Goal: Task Accomplishment & Management: Complete application form

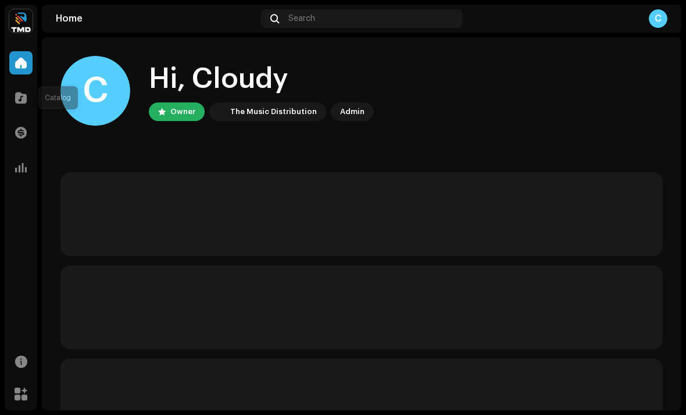
click at [19, 93] on span at bounding box center [21, 97] width 12 height 9
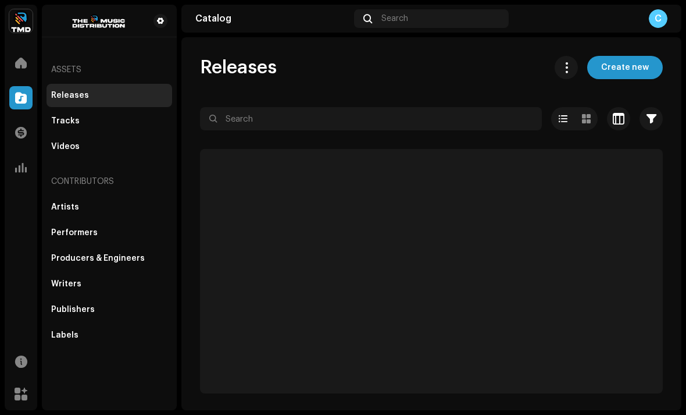
click at [19, 101] on span at bounding box center [21, 97] width 12 height 9
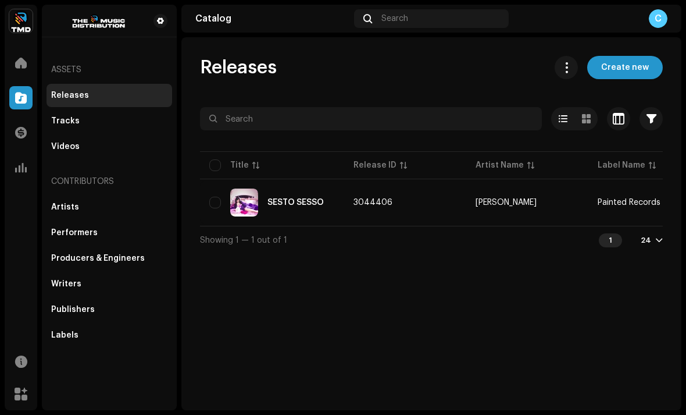
click at [297, 207] on div "SESTO SESSO" at bounding box center [272, 202] width 126 height 28
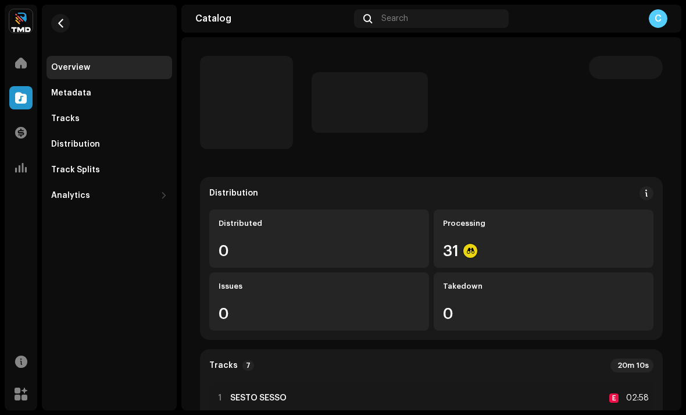
click at [59, 24] on span "button" at bounding box center [60, 23] width 9 height 9
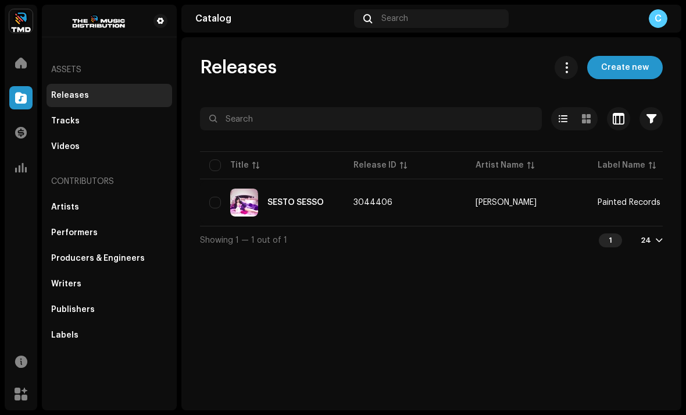
click at [212, 212] on div "SESTO SESSO" at bounding box center [272, 202] width 126 height 28
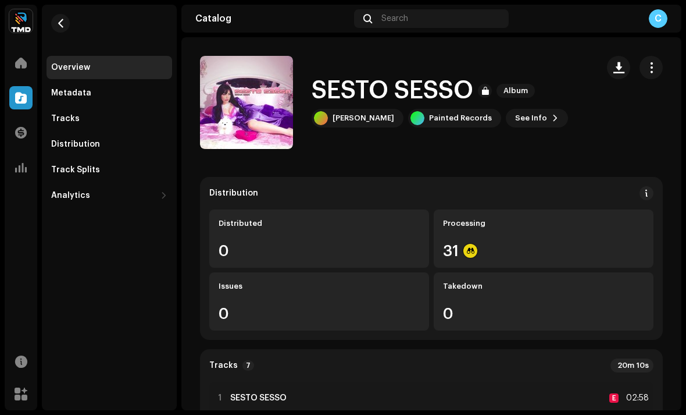
click at [66, 28] on button "button" at bounding box center [60, 23] width 19 height 19
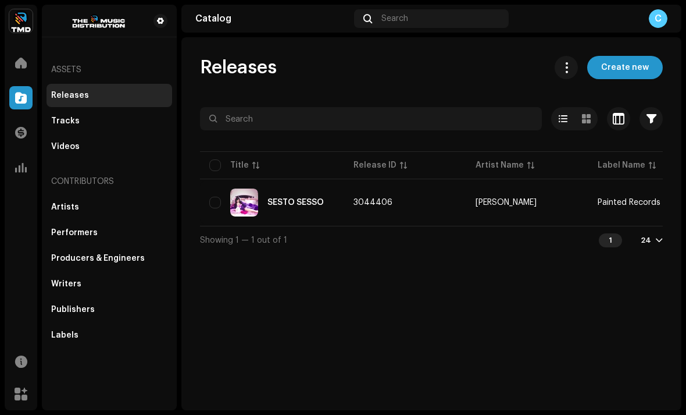
click at [206, 160] on th "Title" at bounding box center [272, 165] width 144 height 28
click at [215, 167] on input "checkbox" at bounding box center [215, 165] width 12 height 12
checkbox input "true"
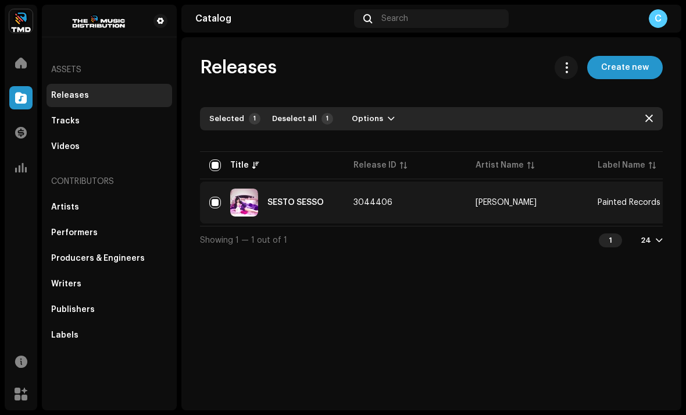
click at [371, 117] on span "Options" at bounding box center [367, 118] width 31 height 23
click at [364, 121] on span "Options" at bounding box center [367, 118] width 31 height 23
click at [356, 117] on span "Options" at bounding box center [367, 118] width 31 height 23
click at [351, 149] on span "Archive" at bounding box center [362, 144] width 32 height 9
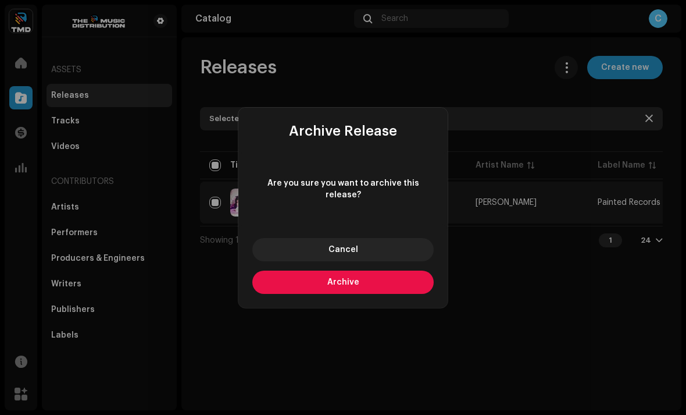
click at [290, 274] on button "Archive" at bounding box center [342, 281] width 181 height 23
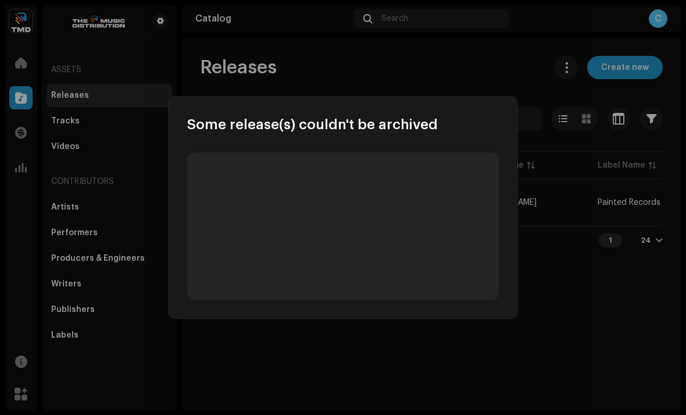
checkbox input "false"
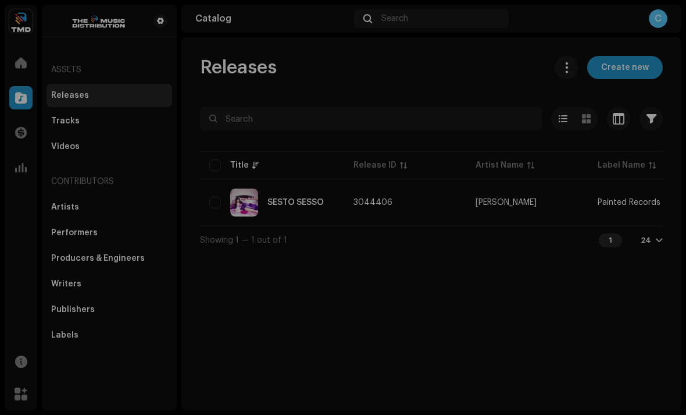
click at [547, 55] on div "Some release(s) couldn't be archived Failed 1 SESTO [PERSON_NAME]" at bounding box center [343, 207] width 686 height 415
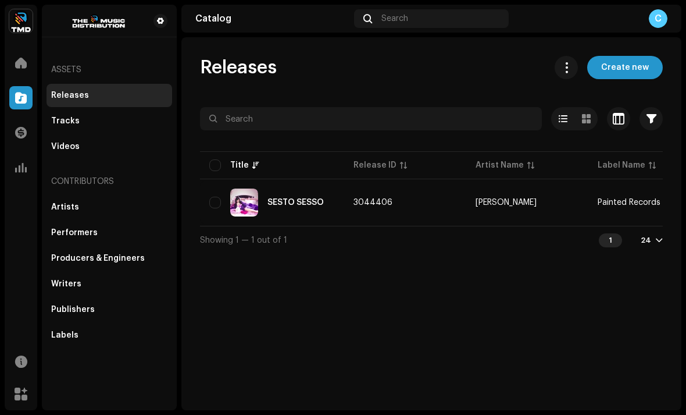
click at [630, 64] on span "Create new" at bounding box center [625, 67] width 48 height 23
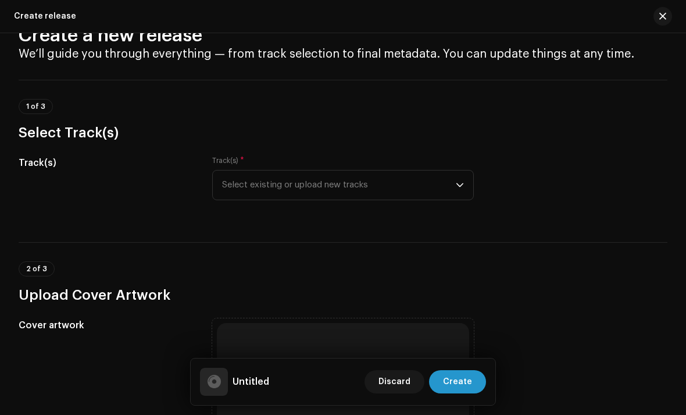
scroll to position [85, 0]
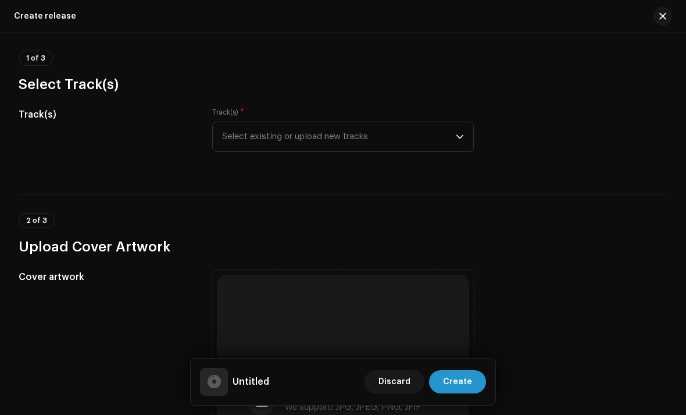
click at [234, 135] on span "Select existing or upload new tracks" at bounding box center [339, 136] width 234 height 29
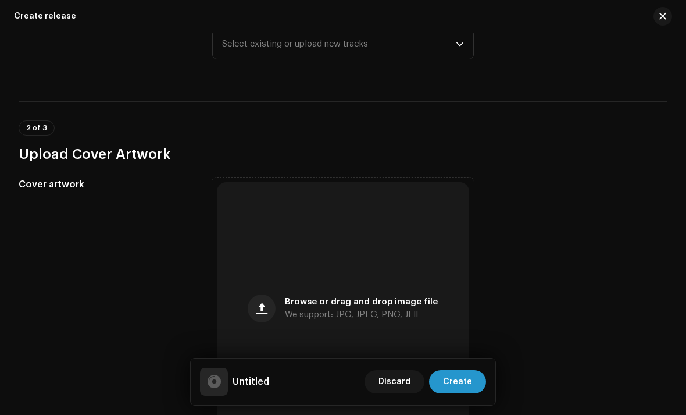
scroll to position [180, 0]
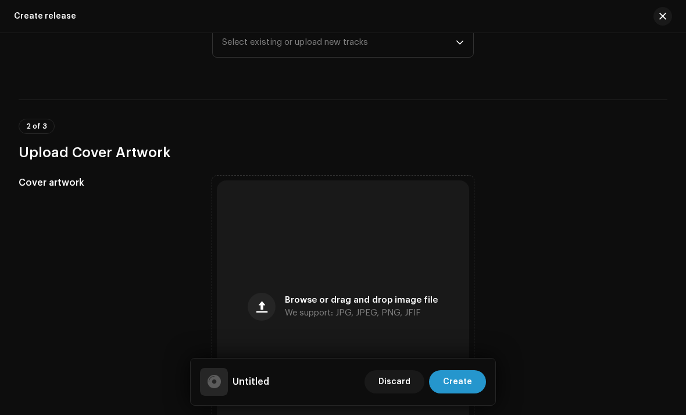
click at [240, 48] on span "Select existing or upload new tracks" at bounding box center [339, 42] width 234 height 29
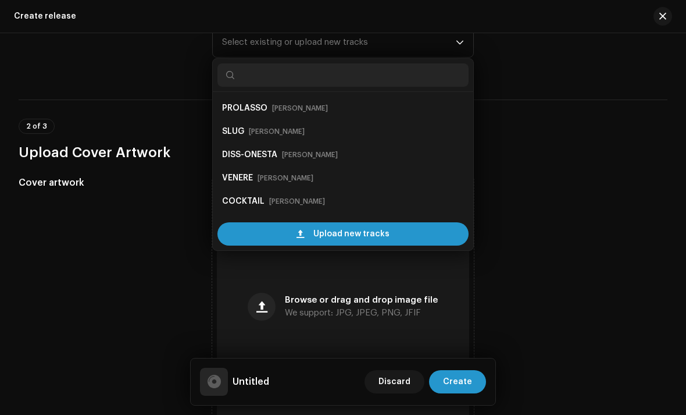
click at [234, 106] on strong "PROLASSO" at bounding box center [244, 108] width 45 height 19
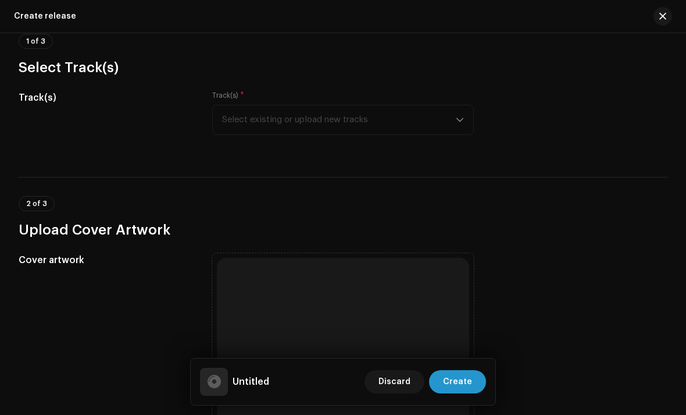
scroll to position [102, 0]
click at [271, 115] on div "Track(s) * Select existing or upload new tracks" at bounding box center [343, 113] width 262 height 44
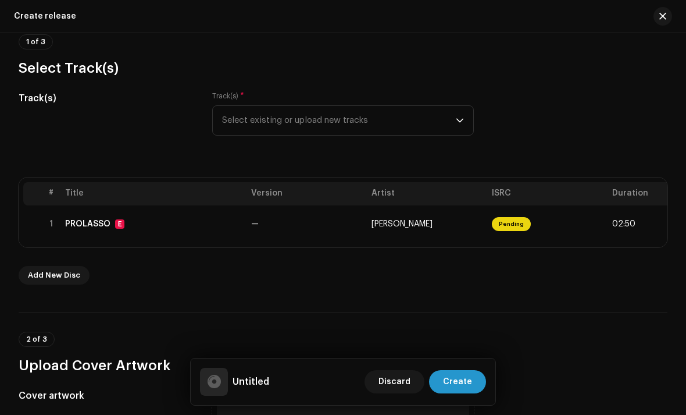
click at [447, 123] on span "Select existing or upload new tracks" at bounding box center [339, 120] width 234 height 29
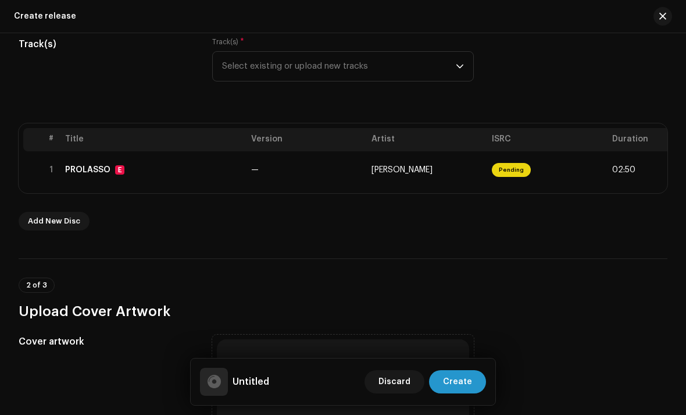
scroll to position [169, 0]
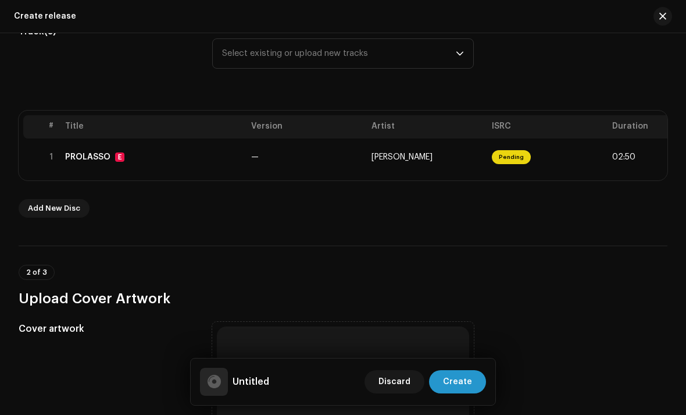
click at [250, 59] on span "Select existing or upload new tracks" at bounding box center [339, 53] width 234 height 29
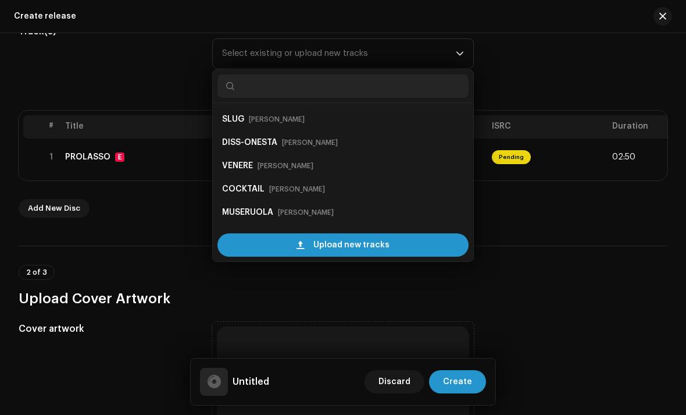
click at [230, 122] on strong "SLUG" at bounding box center [233, 119] width 22 height 19
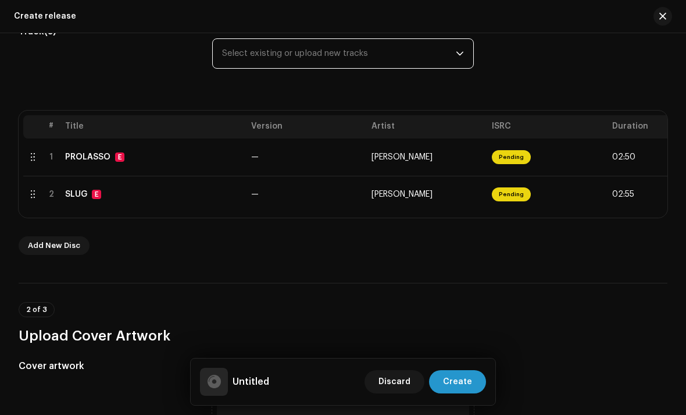
click at [239, 51] on span "Select existing or upload new tracks" at bounding box center [339, 53] width 234 height 29
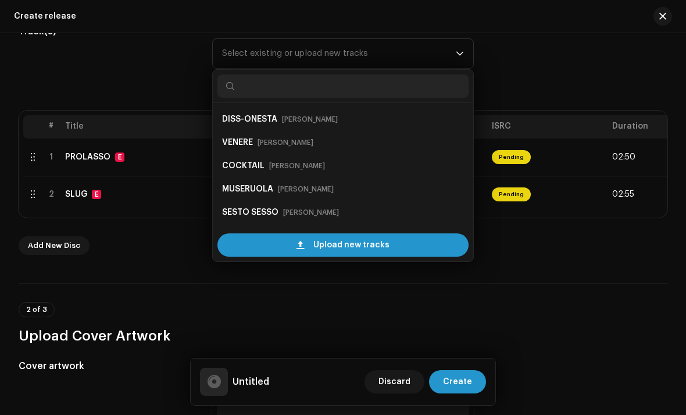
click at [229, 114] on strong "DISS-ONESTA" at bounding box center [249, 119] width 55 height 19
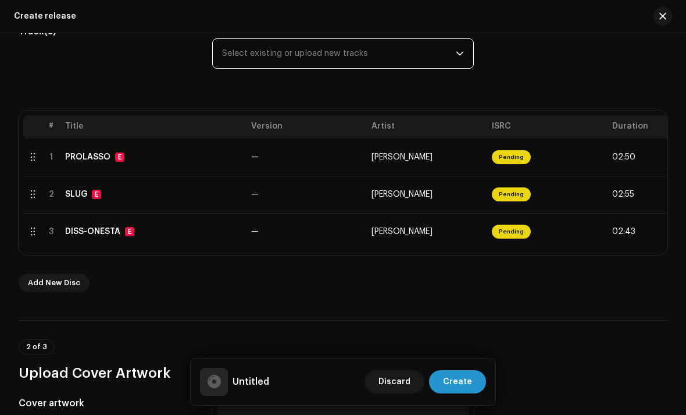
click at [244, 49] on span "Select existing or upload new tracks" at bounding box center [339, 53] width 234 height 29
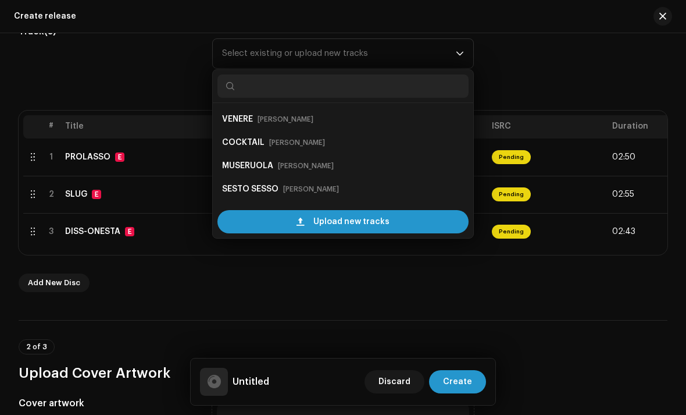
click at [234, 117] on strong "VENERE" at bounding box center [237, 119] width 31 height 19
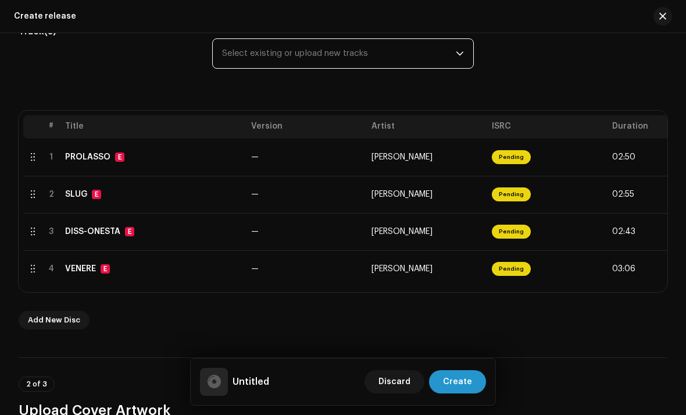
click at [264, 49] on span "Select existing or upload new tracks" at bounding box center [339, 53] width 234 height 29
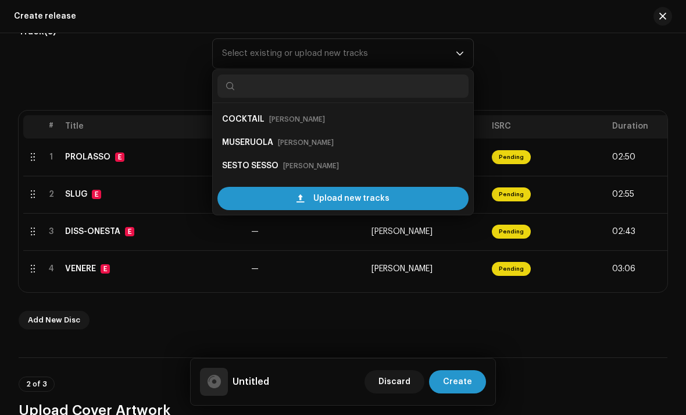
click at [242, 119] on strong "COCKTAIL" at bounding box center [243, 119] width 42 height 19
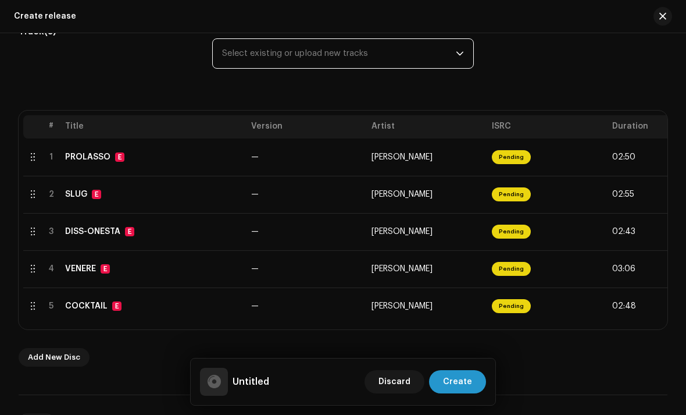
click at [226, 49] on span "Select existing or upload new tracks" at bounding box center [339, 53] width 234 height 29
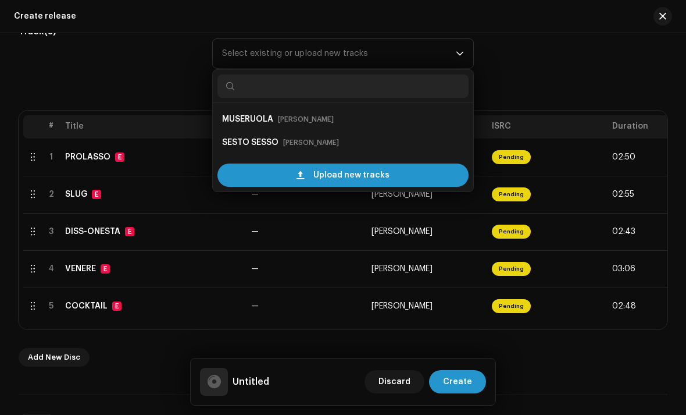
click at [227, 123] on strong "MUSERUOLA" at bounding box center [247, 119] width 51 height 19
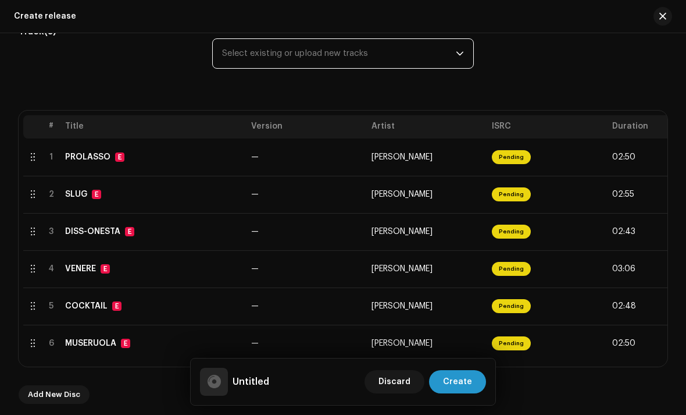
click at [231, 40] on span "Select existing or upload new tracks" at bounding box center [339, 53] width 234 height 29
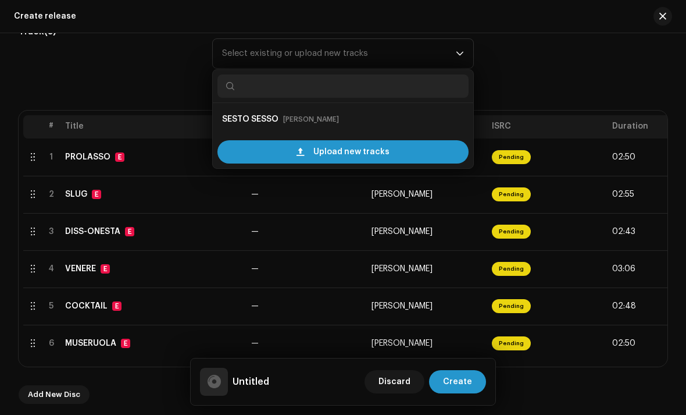
click at [227, 126] on strong "SESTO SESSO" at bounding box center [250, 119] width 56 height 19
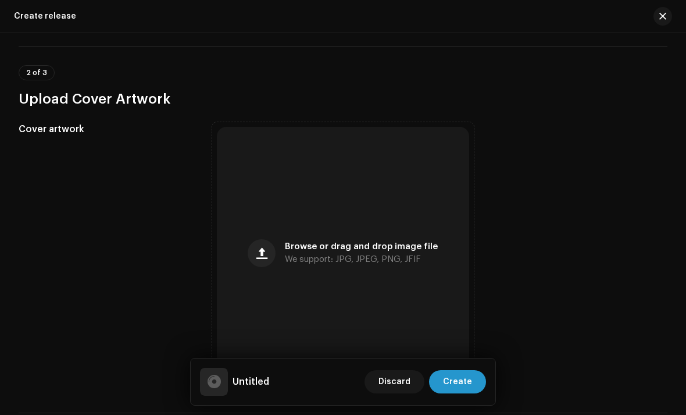
scroll to position [613, 0]
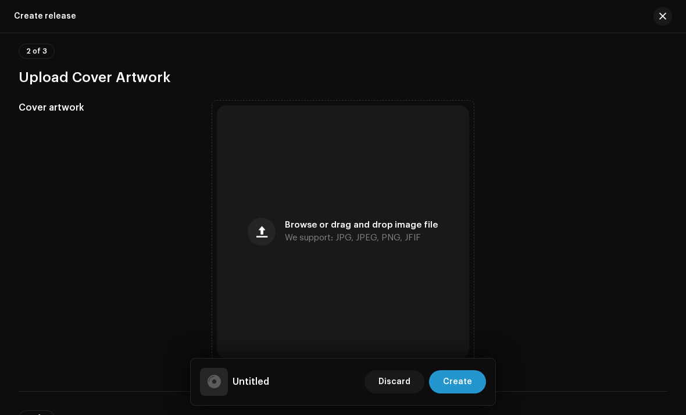
click at [277, 217] on div "Browse or drag and drop image file We support: JPG, JPEG, PNG, JFIF" at bounding box center [343, 231] width 253 height 253
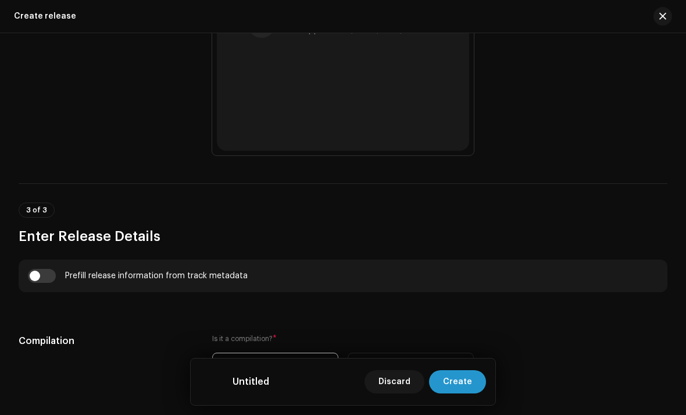
scroll to position [826, 0]
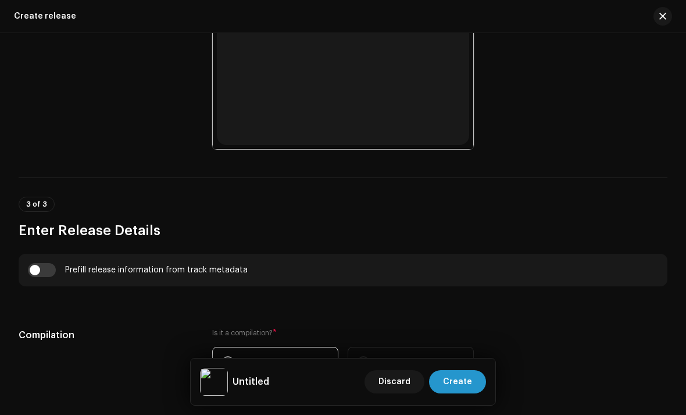
click at [52, 263] on input "checkbox" at bounding box center [42, 270] width 28 height 14
checkbox input "true"
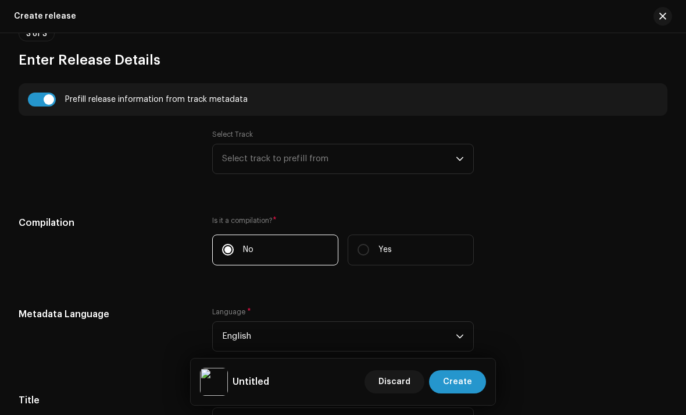
scroll to position [997, 0]
click at [240, 152] on span "Select track to prefill from" at bounding box center [339, 158] width 234 height 29
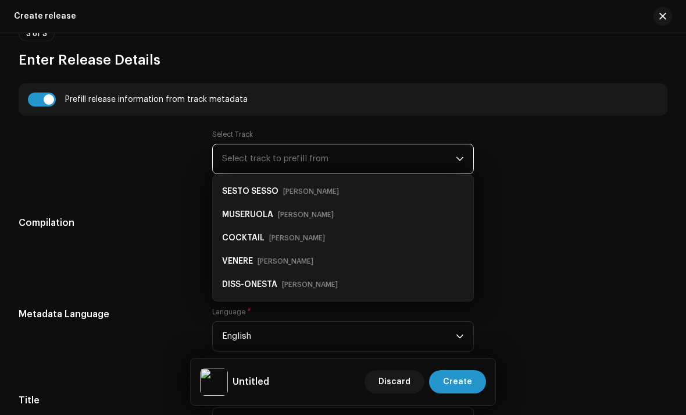
click at [237, 188] on strong "SESTO SESSO" at bounding box center [250, 191] width 56 height 19
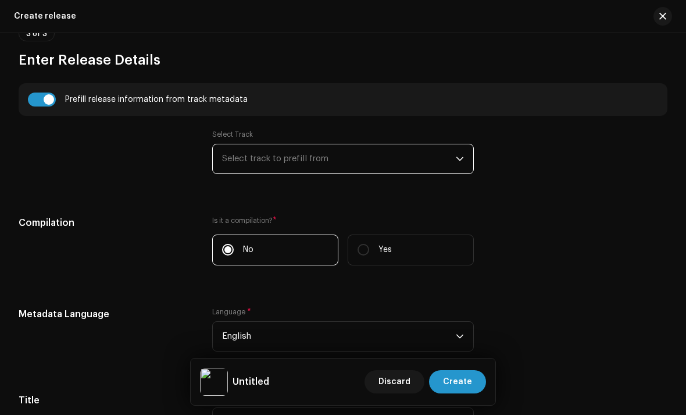
type input "SESTO SESSO"
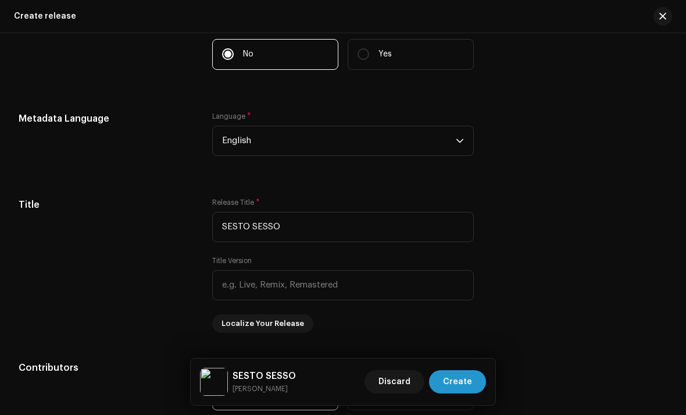
scroll to position [1223, 0]
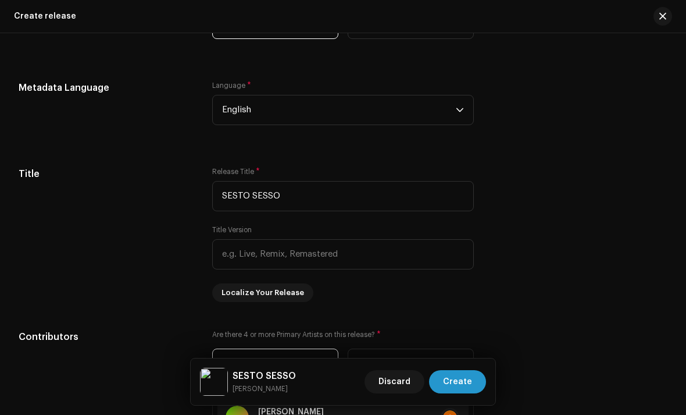
click at [237, 107] on span "English" at bounding box center [339, 109] width 234 height 29
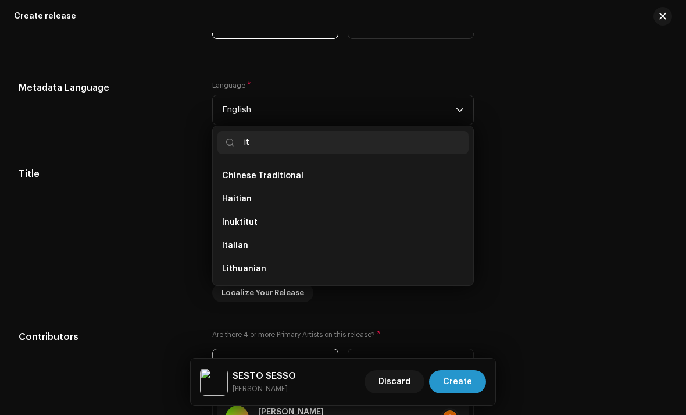
scroll to position [5, 0]
type input "it"
click at [236, 244] on span "Italian" at bounding box center [235, 241] width 26 height 12
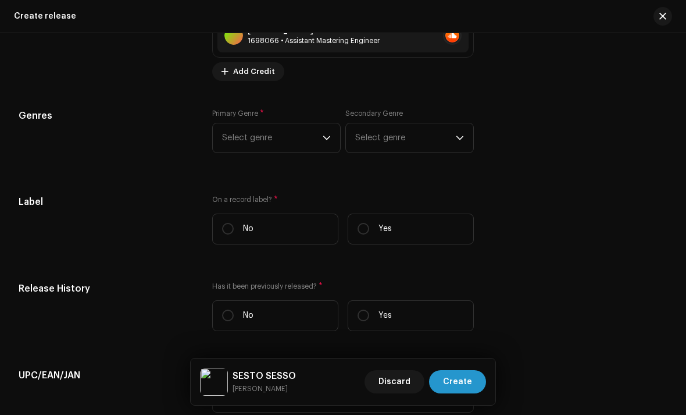
scroll to position [1795, 0]
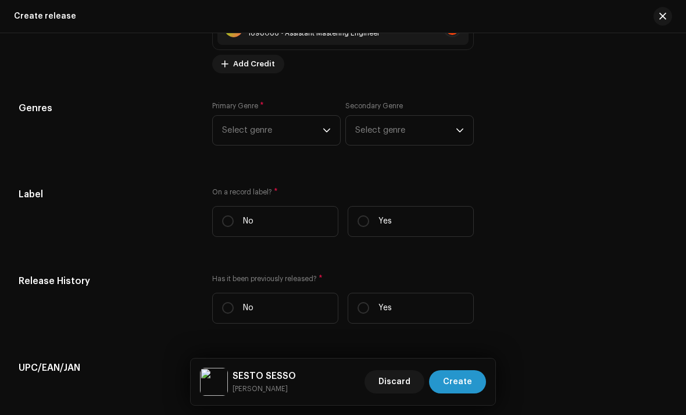
click at [223, 134] on span "Select genre" at bounding box center [272, 130] width 101 height 29
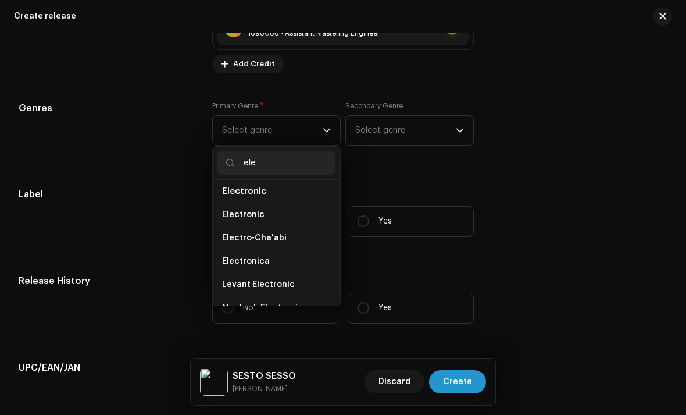
scroll to position [146, 0]
type input "ele"
click at [233, 202] on li "Electronic" at bounding box center [276, 191] width 118 height 24
click at [231, 219] on span "Electronic" at bounding box center [243, 215] width 42 height 12
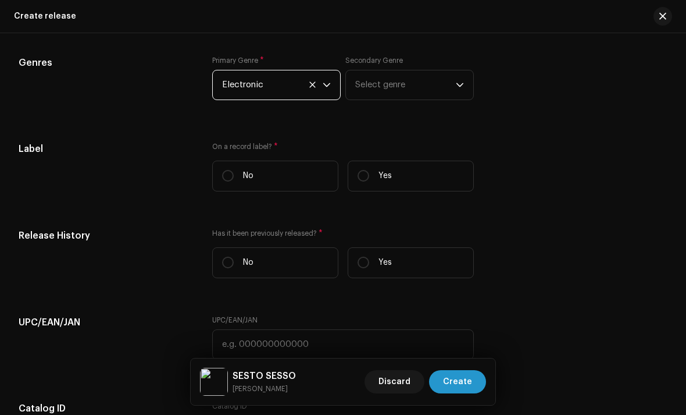
scroll to position [1852, 0]
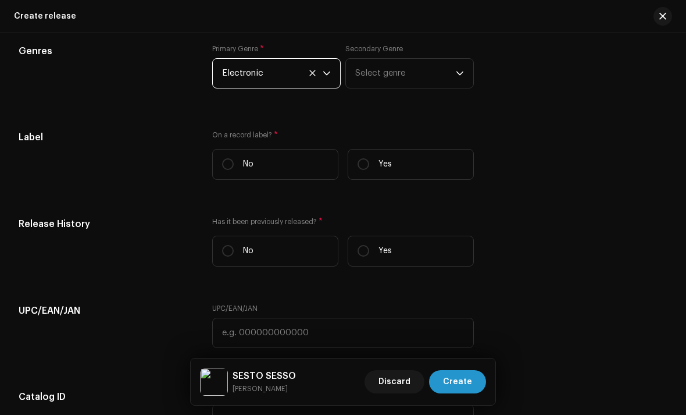
click at [383, 176] on label "Yes" at bounding box center [411, 164] width 126 height 31
click at [369, 170] on input "Yes" at bounding box center [364, 164] width 12 height 12
radio input "true"
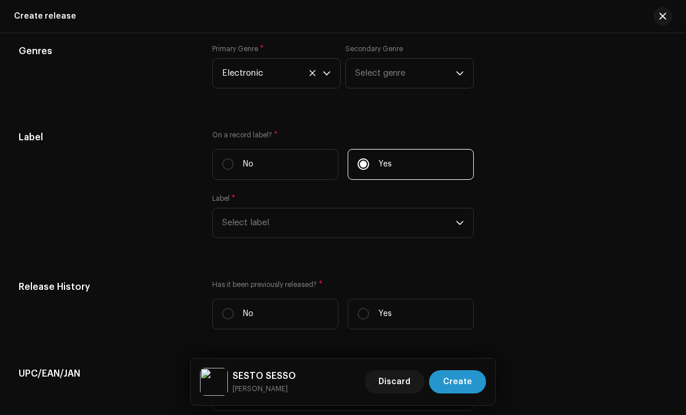
click at [244, 224] on span "Select label" at bounding box center [339, 222] width 234 height 29
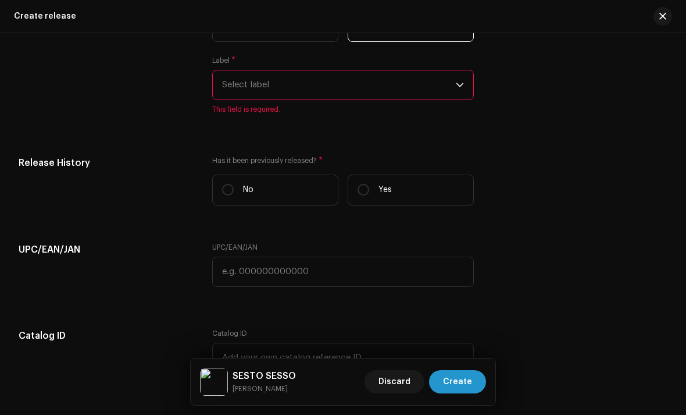
scroll to position [1990, 0]
click at [227, 92] on span "Select label" at bounding box center [339, 84] width 234 height 29
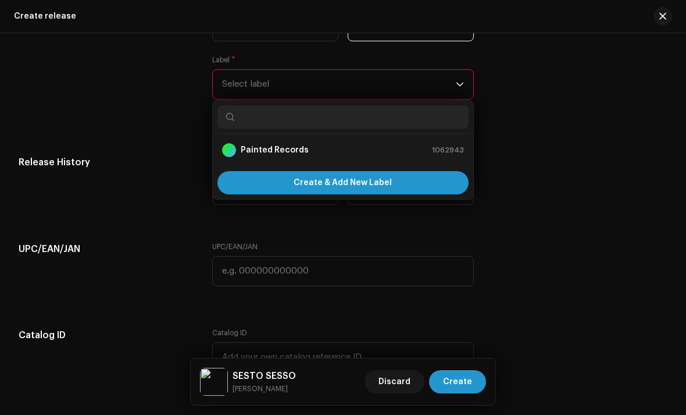
click at [228, 154] on div "Painted Records" at bounding box center [229, 150] width 14 height 14
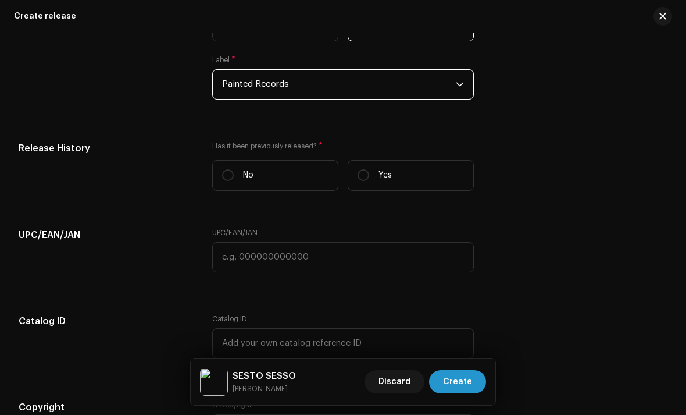
click at [230, 181] on input "No" at bounding box center [228, 175] width 12 height 12
radio input "true"
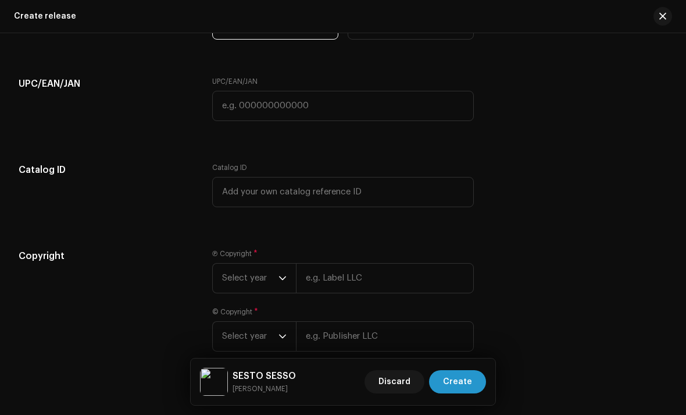
scroll to position [2213, 0]
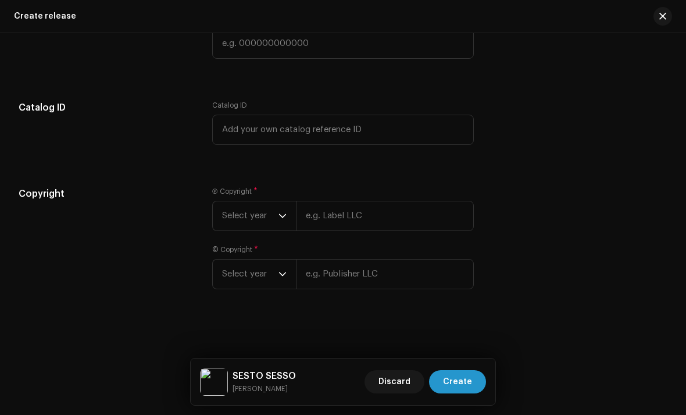
click at [231, 212] on span "Select year" at bounding box center [250, 215] width 56 height 29
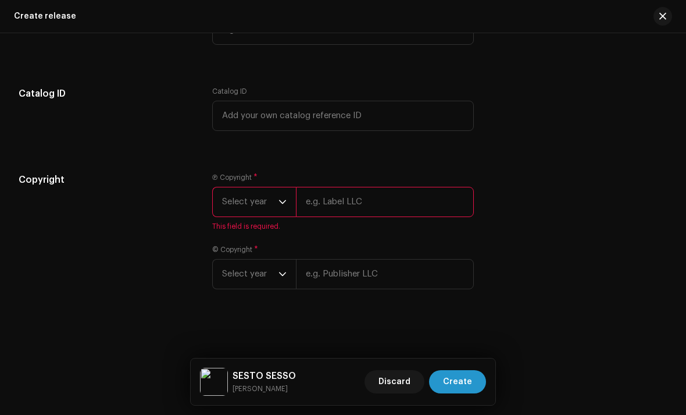
scroll to position [2227, 0]
click at [241, 204] on span "Select year" at bounding box center [250, 201] width 56 height 29
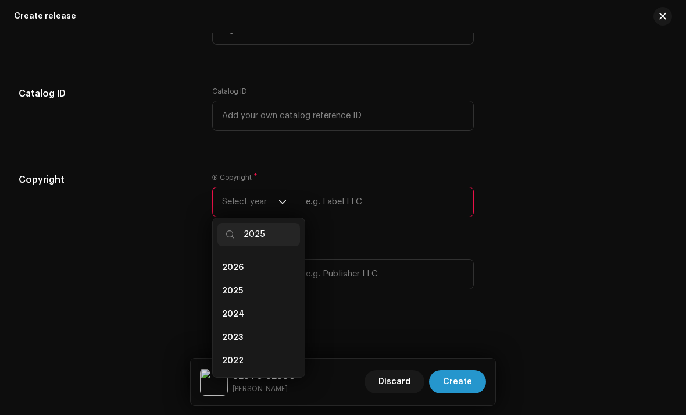
scroll to position [0, 0]
type input "2025"
click at [234, 269] on span "2025" at bounding box center [232, 268] width 21 height 12
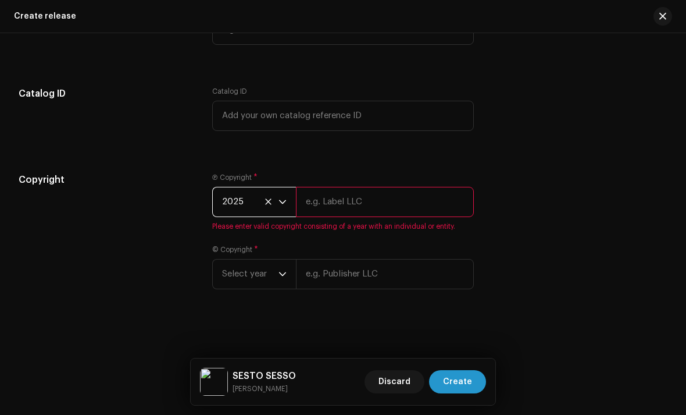
click at [323, 197] on input "text" at bounding box center [385, 202] width 179 height 30
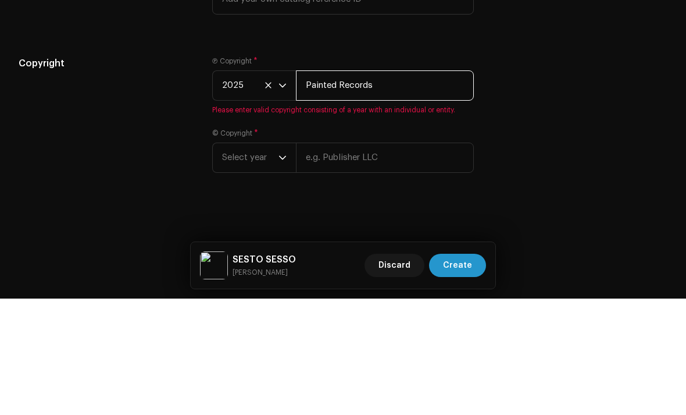
type input "Painted Records"
click at [245, 259] on span "Select year" at bounding box center [250, 273] width 56 height 29
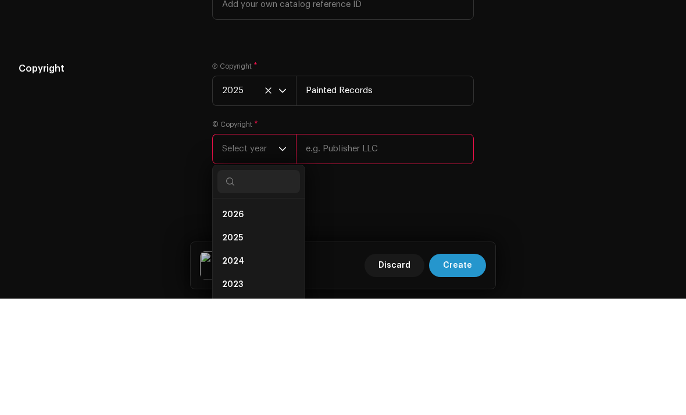
click at [236, 251] on span "Select year" at bounding box center [250, 265] width 56 height 29
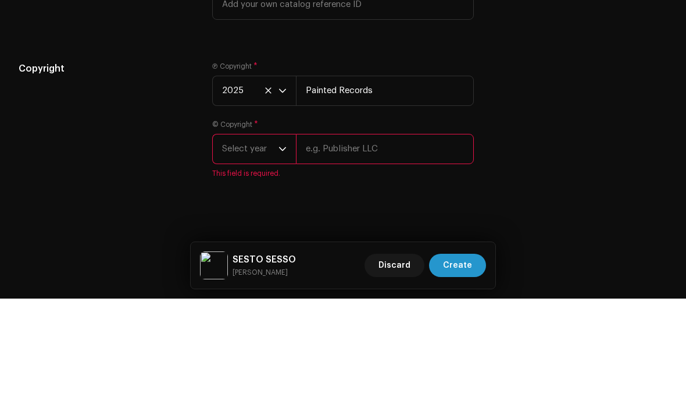
scroll to position [37, 0]
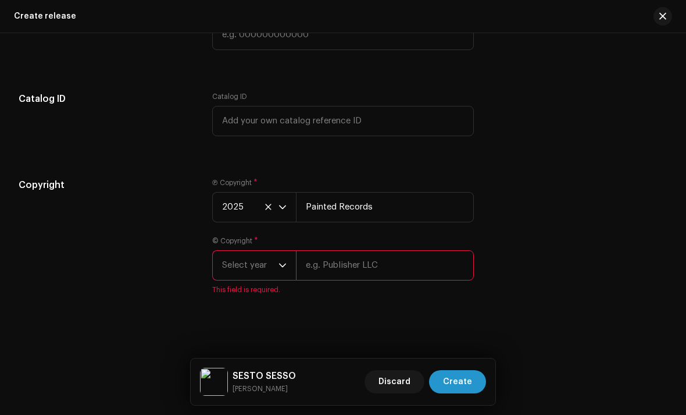
click at [230, 280] on span "Select year" at bounding box center [250, 265] width 56 height 29
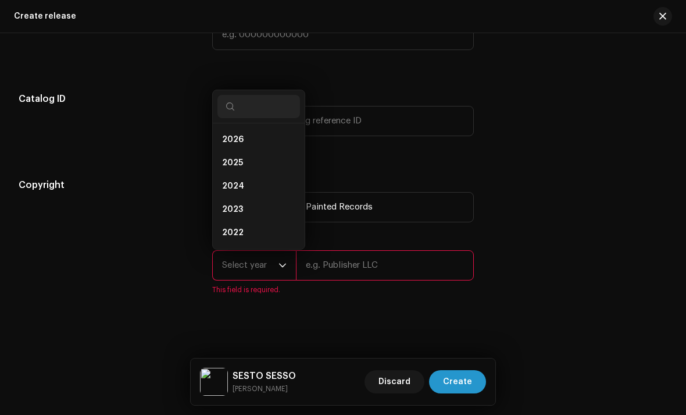
click at [219, 166] on li "2025" at bounding box center [258, 162] width 83 height 23
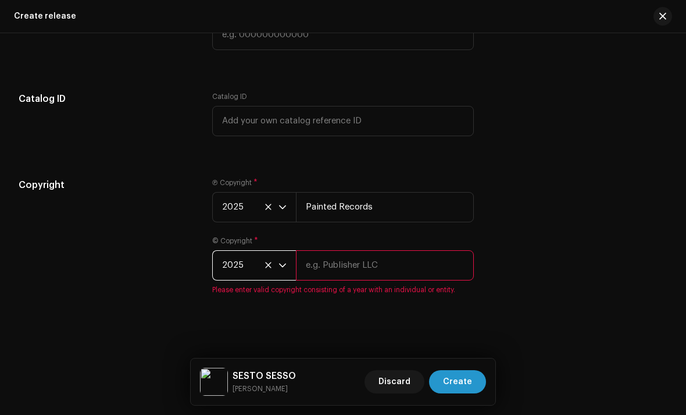
click at [315, 265] on input "text" at bounding box center [385, 265] width 179 height 30
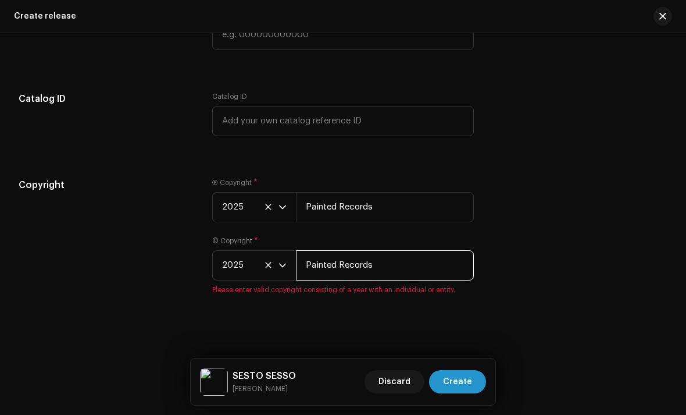
type input "Painted Records"
click at [462, 377] on span "Create" at bounding box center [457, 381] width 29 height 23
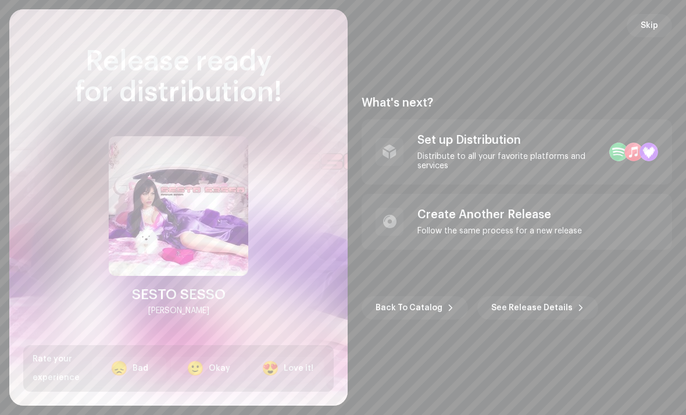
click at [525, 135] on div "Set up Distribution" at bounding box center [509, 140] width 183 height 14
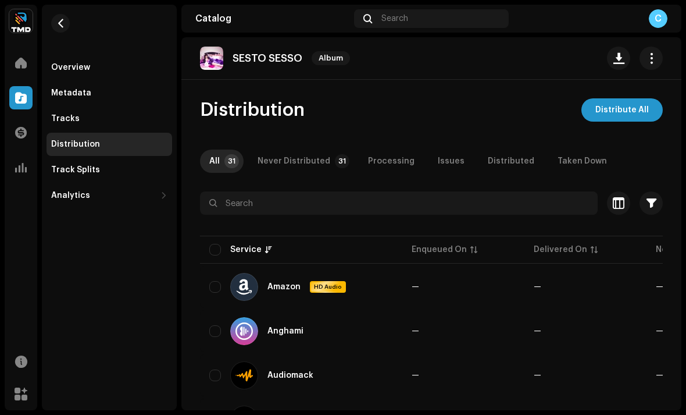
click at [647, 116] on span "Distribute All" at bounding box center [621, 109] width 53 height 23
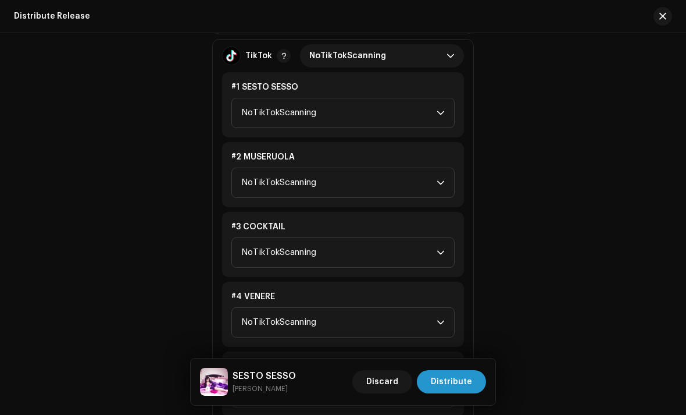
scroll to position [1410, 0]
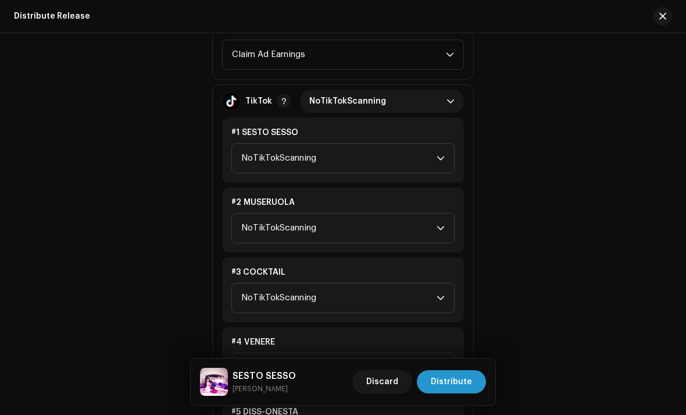
click at [329, 144] on span "NoTikTokScanning" at bounding box center [339, 158] width 196 height 29
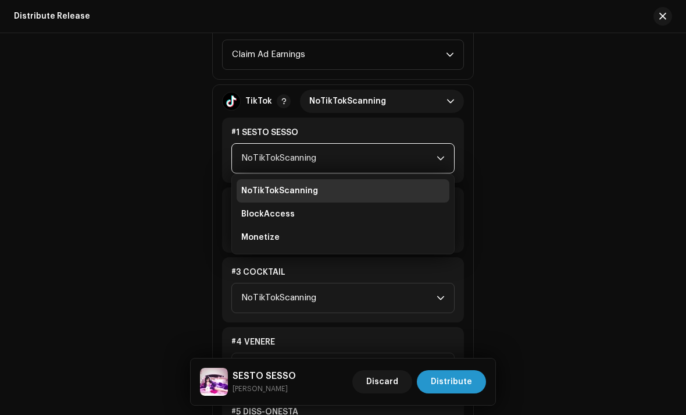
click at [266, 273] on div "#3 COCKTAIL" at bounding box center [343, 272] width 224 height 12
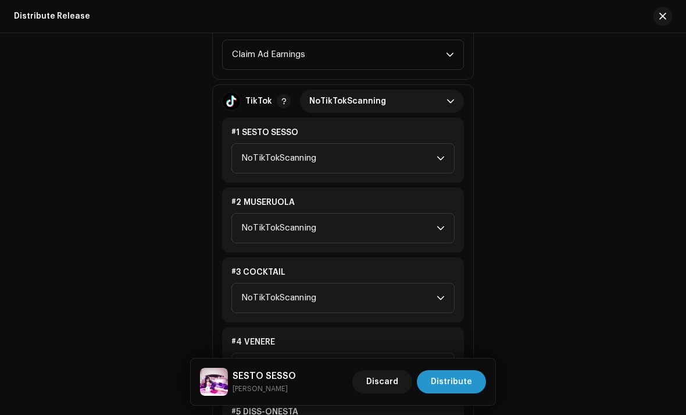
click at [351, 138] on div "#1 SESTO SESSO NoTikTokScanning" at bounding box center [343, 149] width 242 height 65
click at [450, 148] on p-select "NoTikTokScanning" at bounding box center [343, 158] width 224 height 30
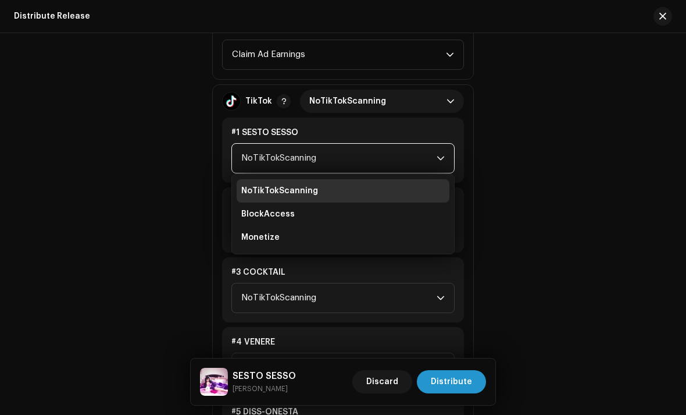
click at [439, 136] on div "#1 SESTO SESSO" at bounding box center [343, 133] width 224 height 12
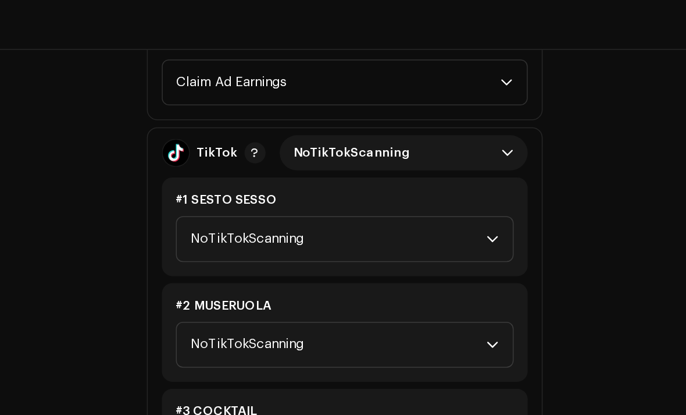
scroll to position [31, 0]
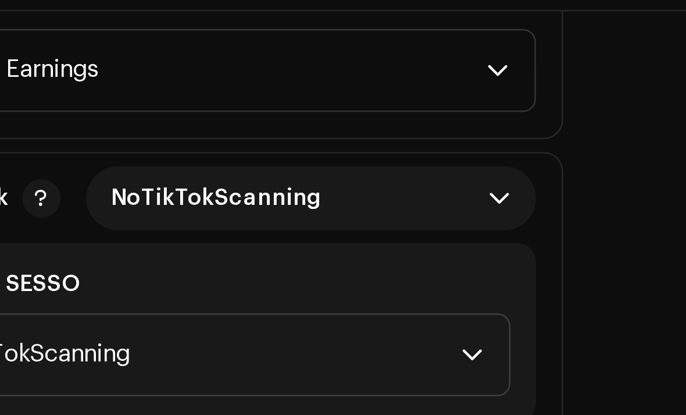
click at [309, 90] on span "NoTikTokScanning" at bounding box center [378, 101] width 138 height 23
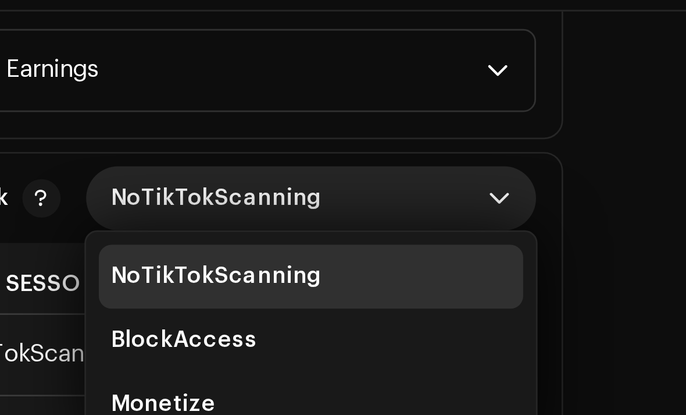
click at [309, 170] on span "Monetize" at bounding box center [328, 176] width 38 height 12
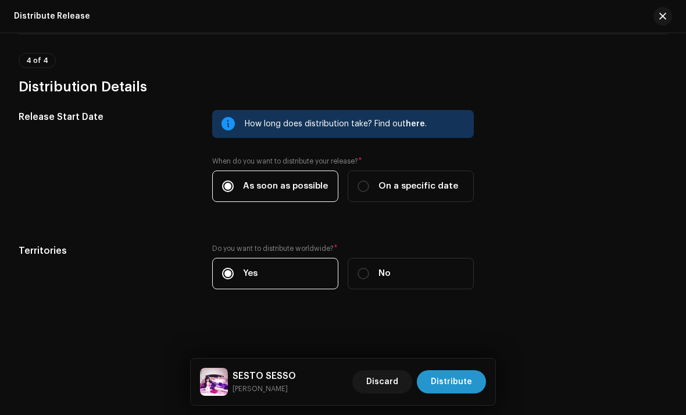
scroll to position [2487, 0]
click at [380, 182] on span "On a specific date" at bounding box center [419, 186] width 80 height 13
click at [369, 182] on input "On a specific date" at bounding box center [364, 186] width 12 height 12
radio input "true"
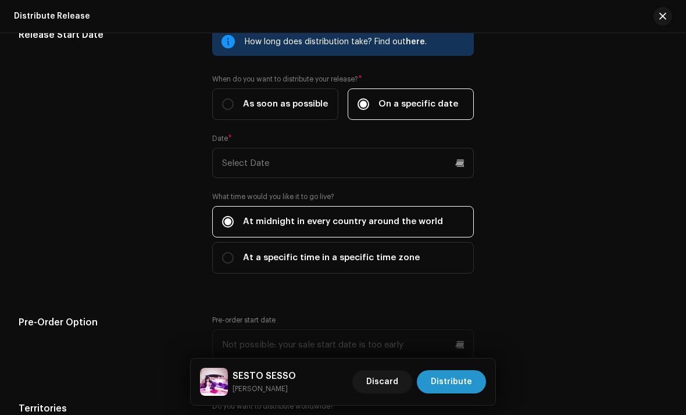
scroll to position [2566, 0]
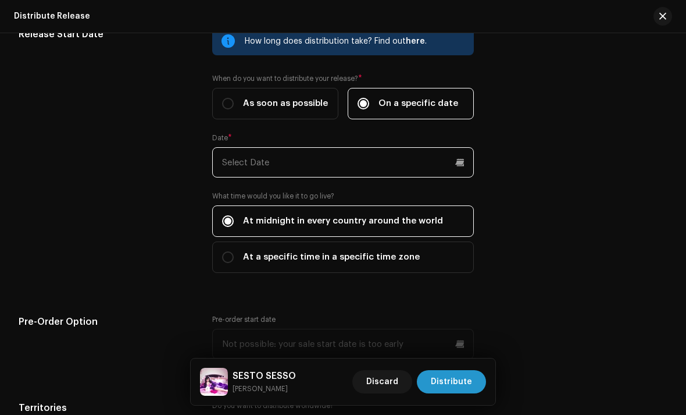
click at [242, 170] on input "text" at bounding box center [343, 162] width 262 height 30
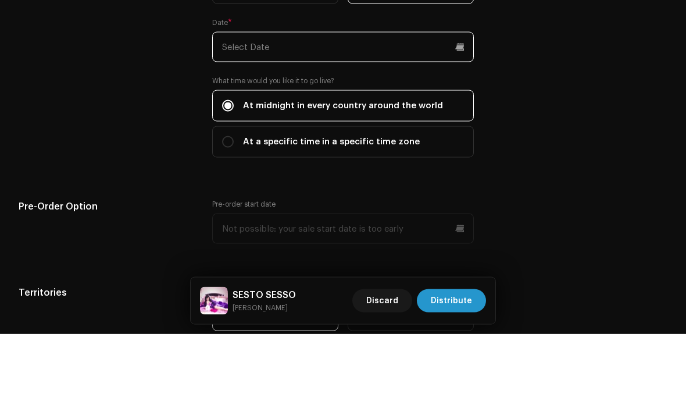
scroll to position [2601, 0]
click at [451, 98] on div "Date *" at bounding box center [343, 120] width 262 height 44
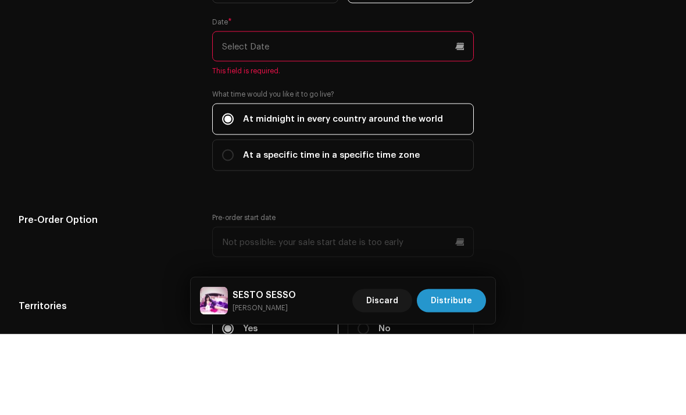
scroll to position [37, 0]
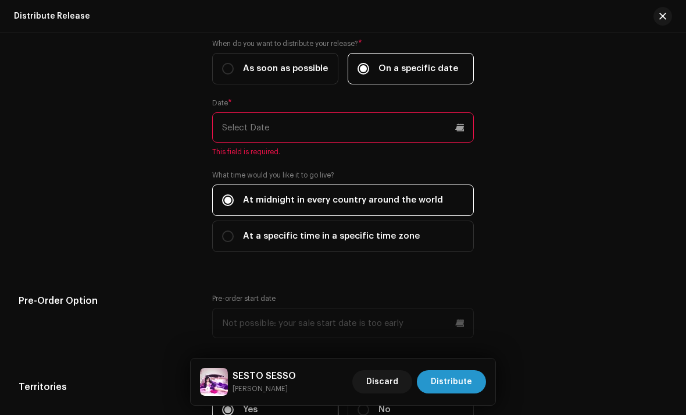
click at [450, 125] on input "text" at bounding box center [343, 127] width 262 height 30
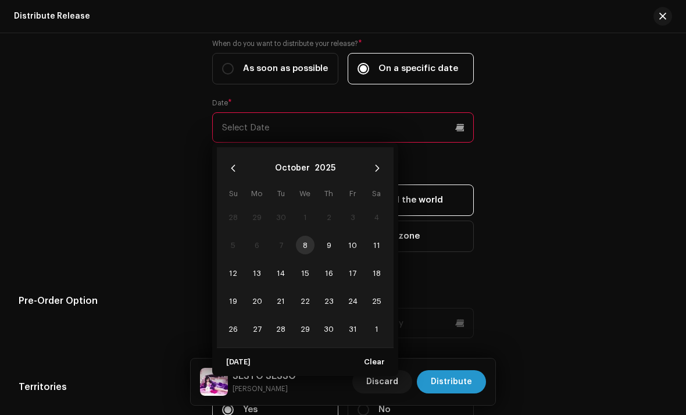
click at [349, 277] on span "17" at bounding box center [353, 272] width 19 height 19
type input "[DATE]"
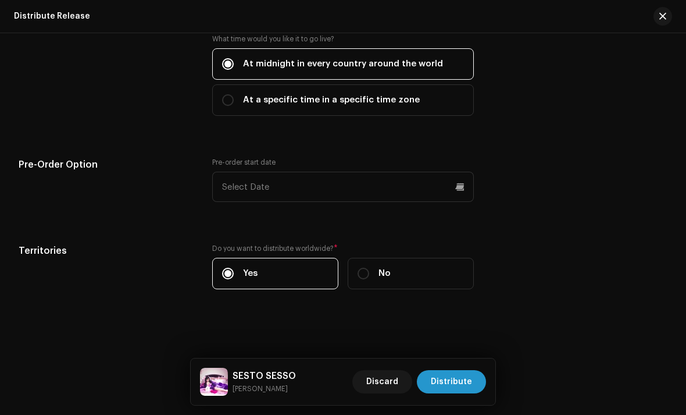
scroll to position [2727, 0]
click at [451, 390] on span "Distribute" at bounding box center [451, 381] width 41 height 23
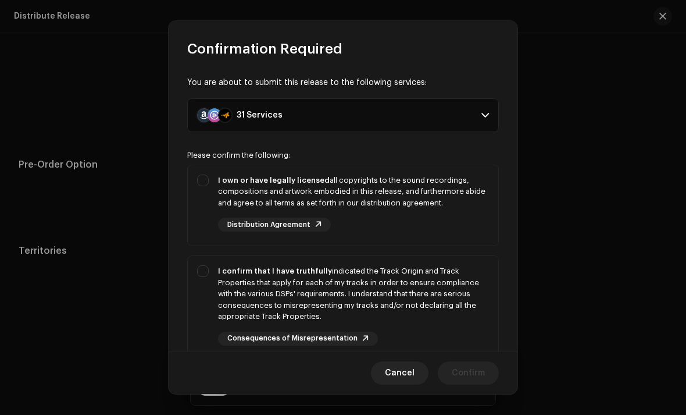
click at [211, 184] on div "I own or have legally licensed all copyrights to the sound recordings, composit…" at bounding box center [343, 203] width 311 height 76
checkbox input "true"
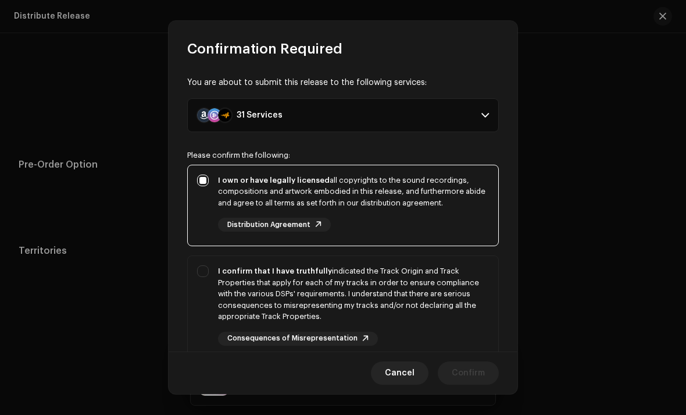
click at [211, 277] on div "I confirm that I have truthfully indicated the Track Origin and Track Propertie…" at bounding box center [343, 305] width 311 height 99
checkbox input "true"
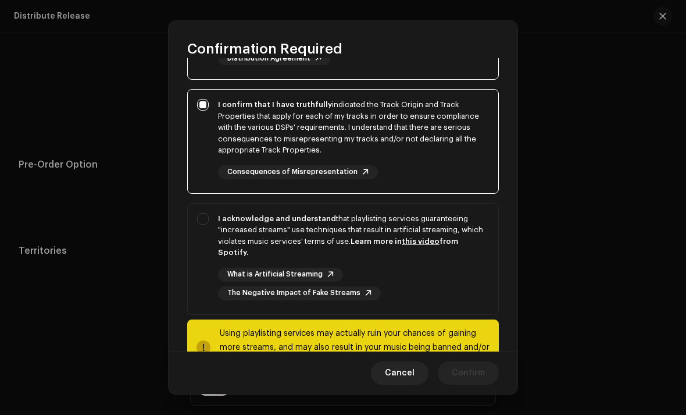
click at [206, 215] on div "I acknowledge and understand that playlisting services guaranteeing "increased …" at bounding box center [343, 257] width 311 height 106
checkbox input "true"
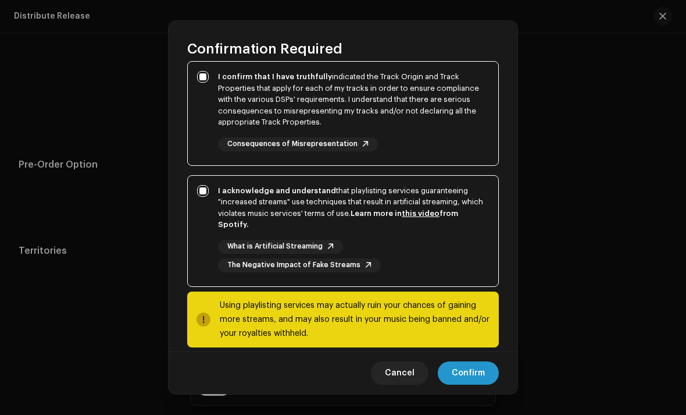
scroll to position [194, 0]
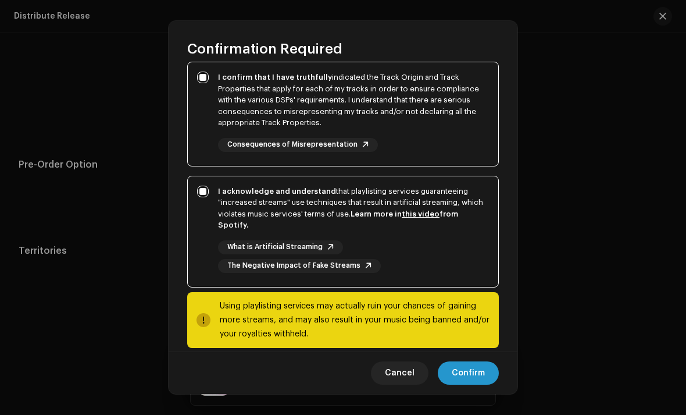
click at [460, 376] on span "Confirm" at bounding box center [468, 372] width 33 height 23
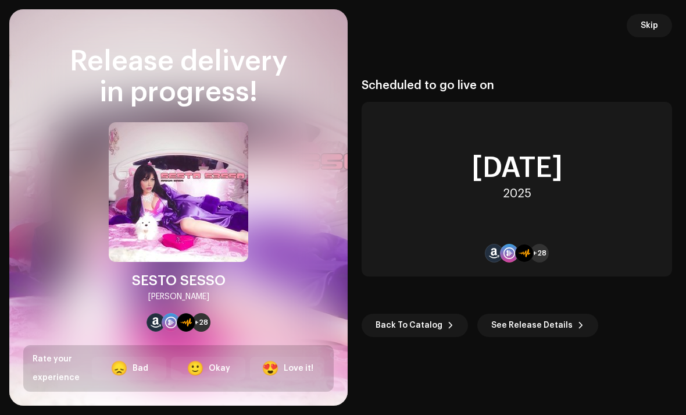
scroll to position [2690, 0]
